Goal: Information Seeking & Learning: Learn about a topic

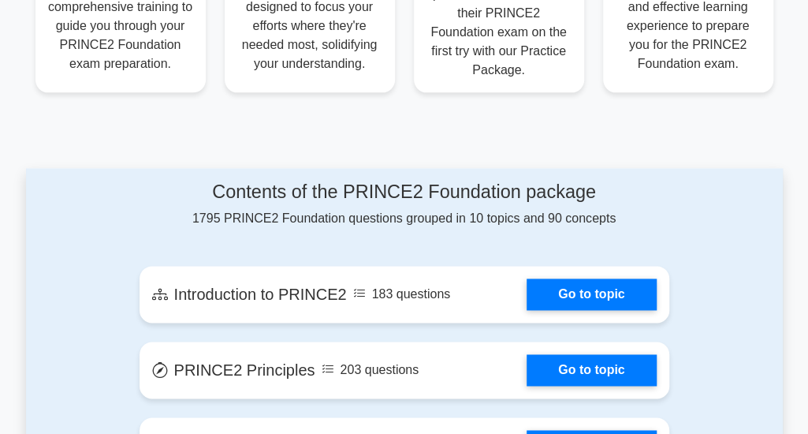
scroll to position [710, 0]
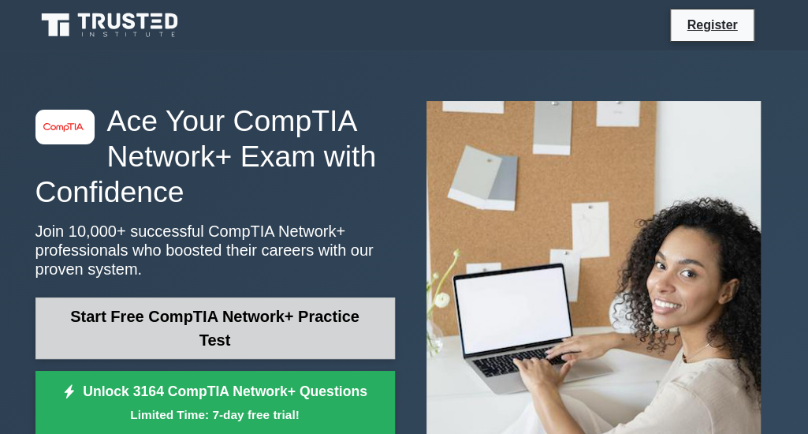
click at [237, 326] on link "Start Free CompTIA Network+ Practice Test" at bounding box center [215, 328] width 360 height 62
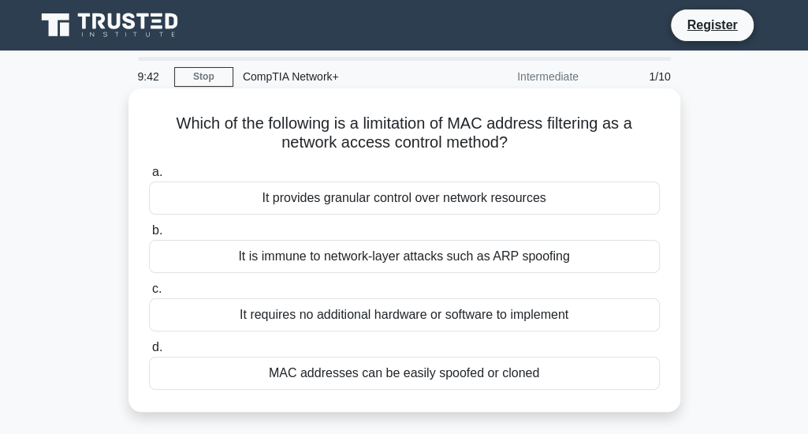
click at [301, 260] on div "It is immune to network-layer attacks such as ARP spoofing" at bounding box center [404, 256] width 511 height 33
click at [149, 236] on input "b. It is immune to network-layer attacks such as ARP spoofing" at bounding box center [149, 231] width 0 height 10
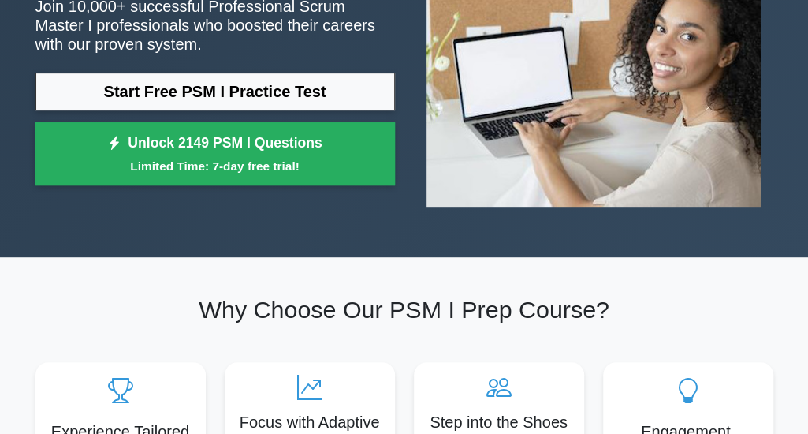
scroll to position [79, 0]
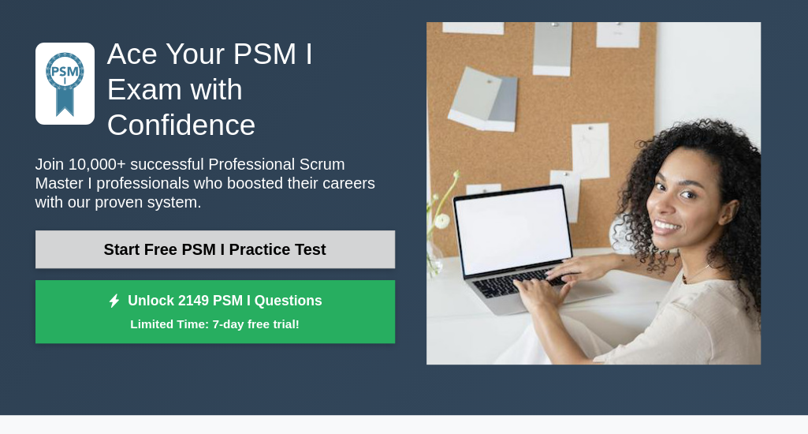
click at [250, 230] on link "Start Free PSM I Practice Test" at bounding box center [215, 249] width 360 height 38
